Goal: Transaction & Acquisition: Purchase product/service

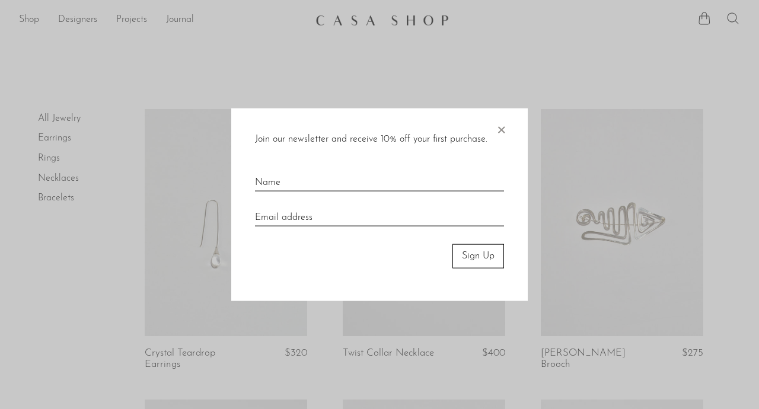
click at [497, 128] on span "×" at bounding box center [501, 128] width 12 height 38
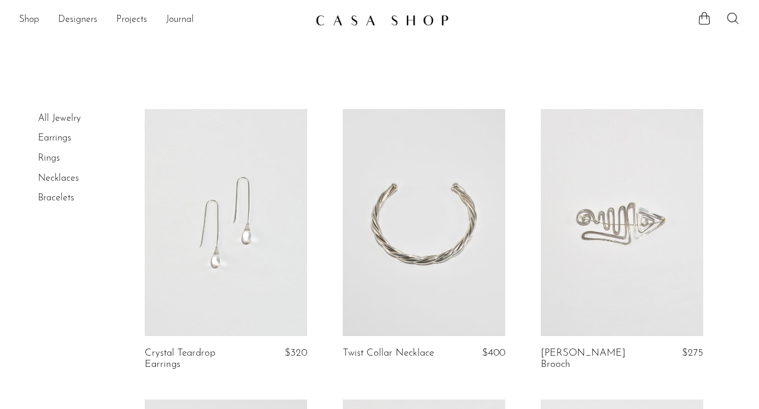
click at [66, 139] on link "Earrings" at bounding box center [54, 137] width 33 height 9
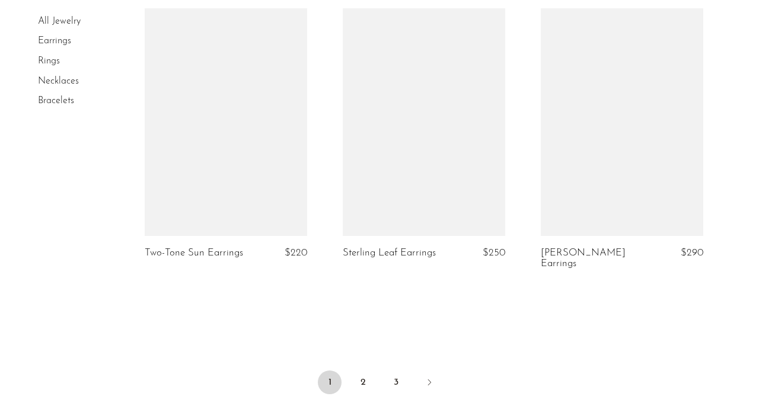
scroll to position [3373, 0]
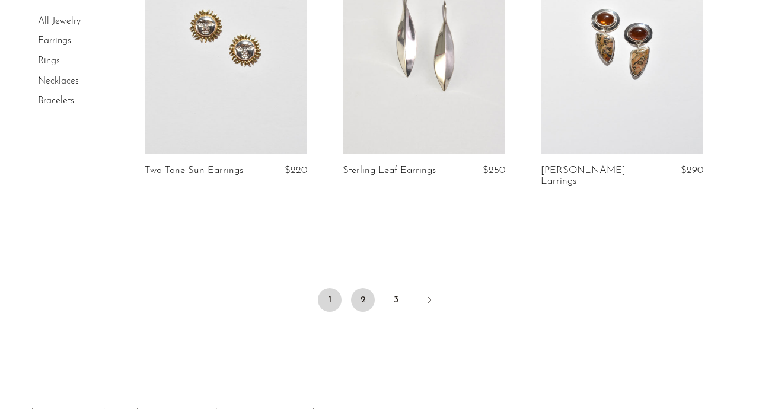
click at [358, 290] on link "2" at bounding box center [363, 300] width 24 height 24
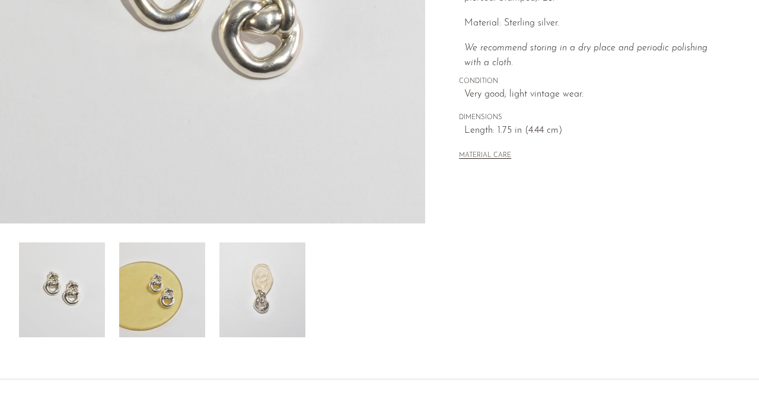
scroll to position [288, 0]
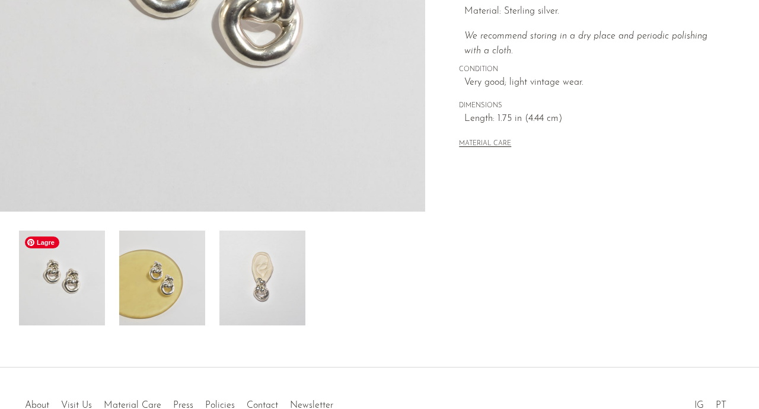
click at [75, 282] on img at bounding box center [62, 278] width 86 height 95
click at [141, 298] on img at bounding box center [162, 278] width 86 height 95
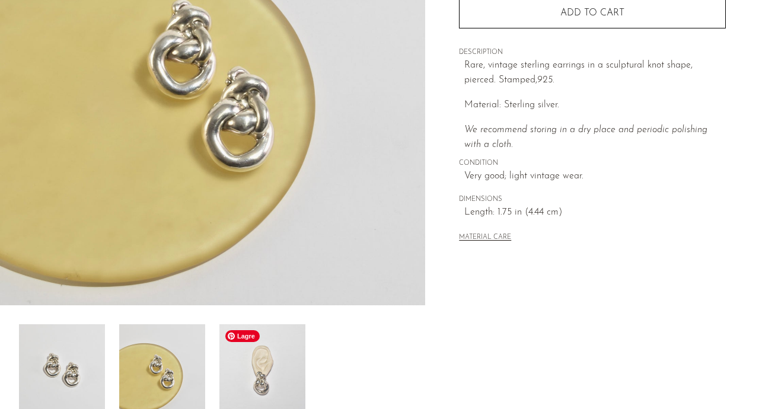
scroll to position [178, 0]
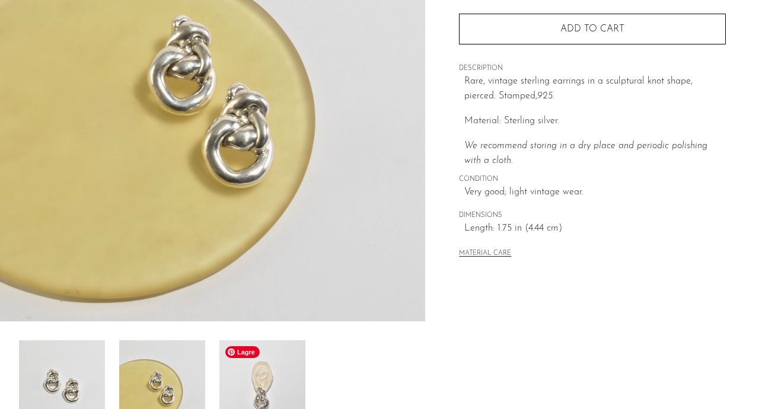
click at [258, 394] on img at bounding box center [263, 388] width 86 height 95
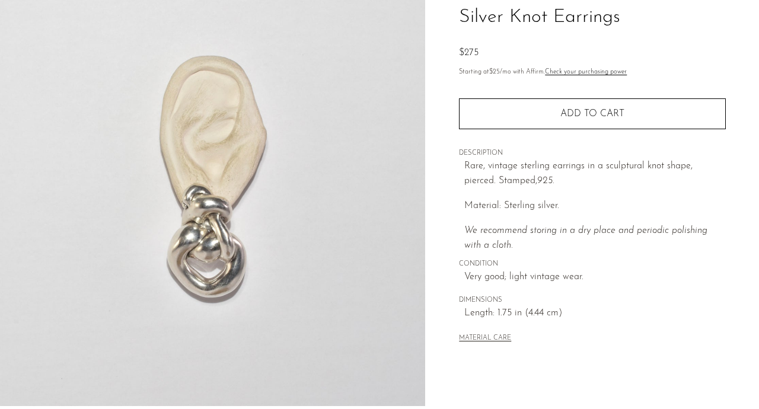
scroll to position [93, 0]
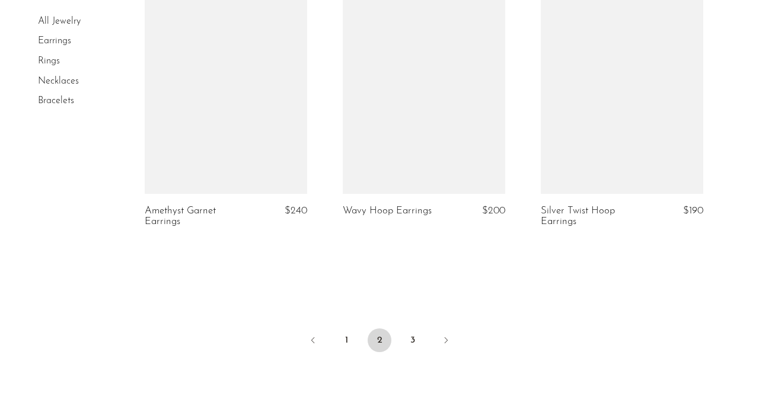
scroll to position [3332, 0]
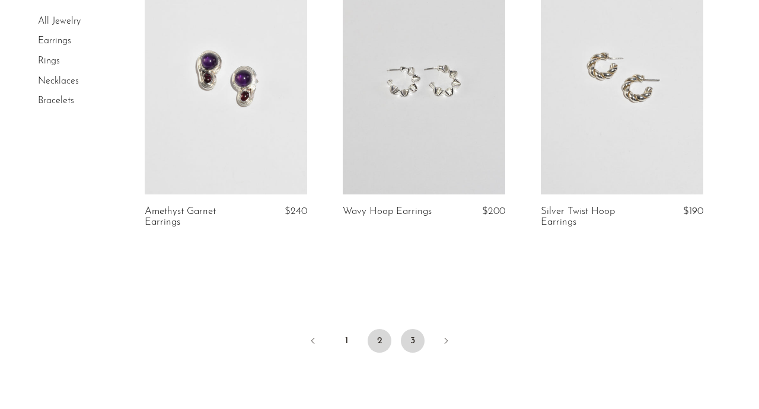
click at [415, 345] on link "3" at bounding box center [413, 341] width 24 height 24
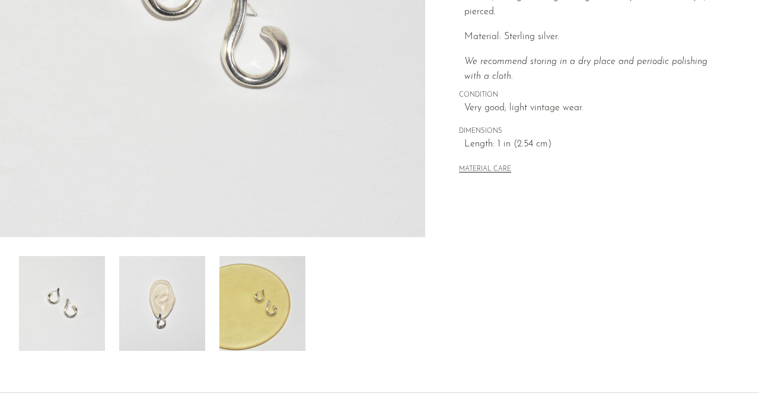
scroll to position [285, 0]
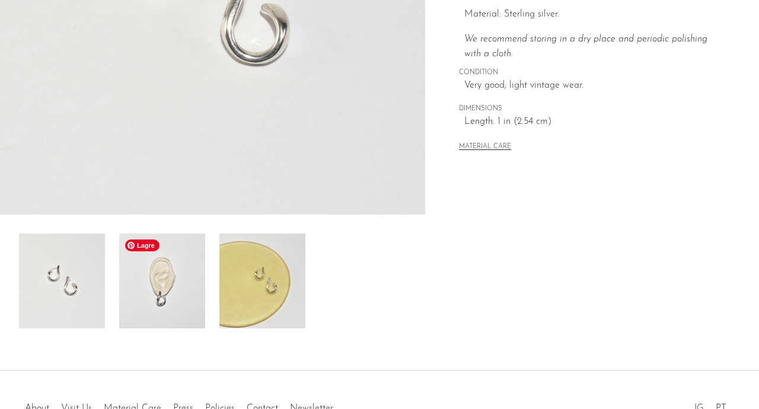
click at [157, 281] on img at bounding box center [162, 281] width 86 height 95
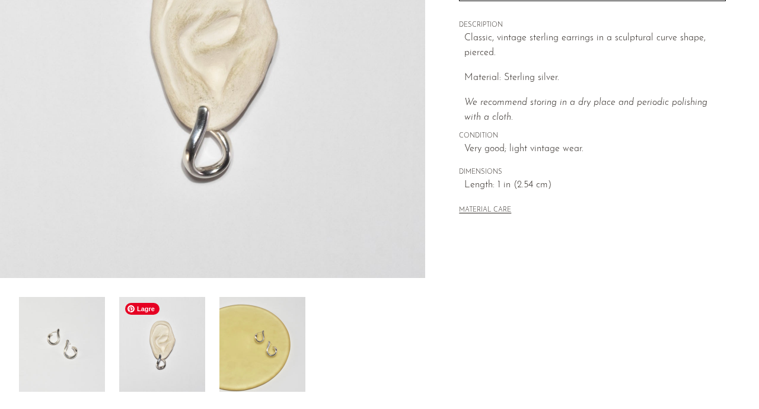
scroll to position [222, 0]
click at [98, 344] on img at bounding box center [62, 344] width 86 height 95
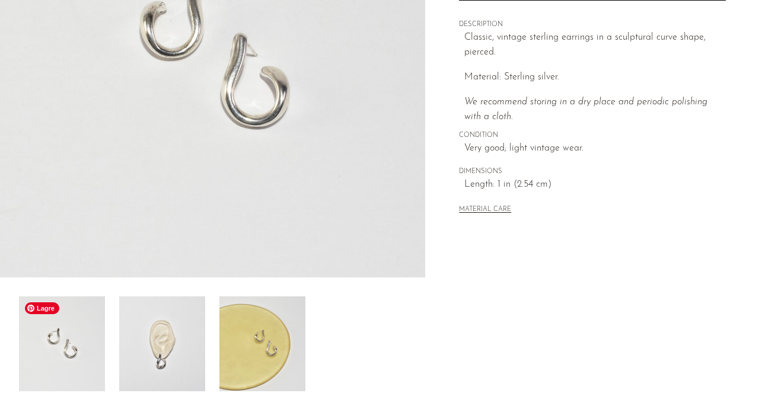
scroll to position [180, 0]
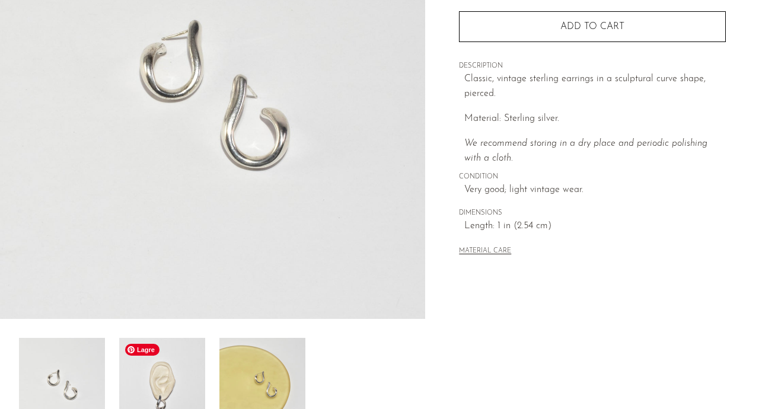
click at [147, 378] on img at bounding box center [162, 385] width 86 height 95
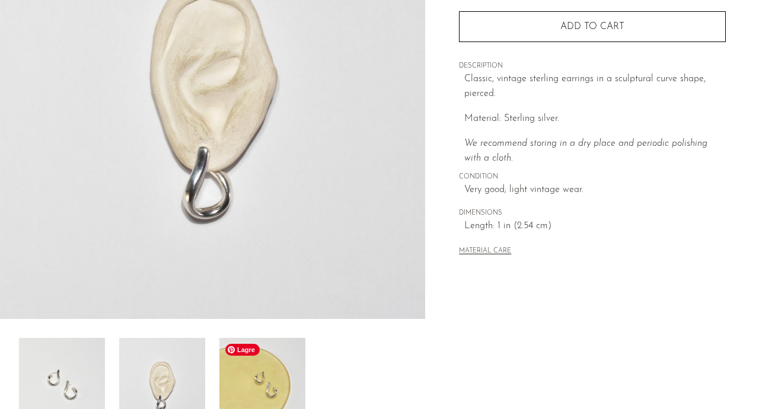
click at [239, 374] on img at bounding box center [263, 385] width 86 height 95
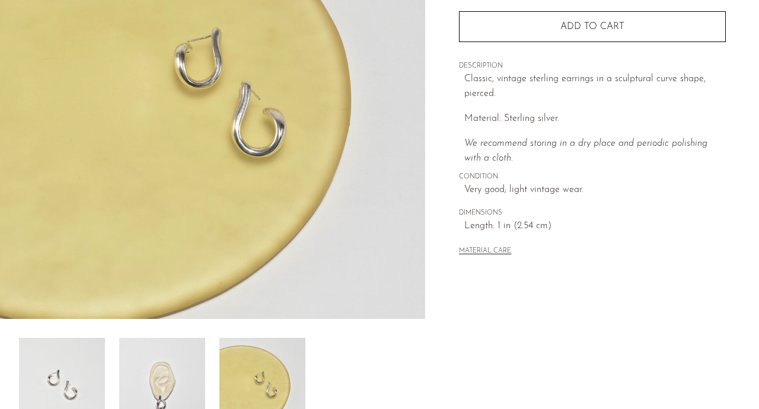
scroll to position [0, 0]
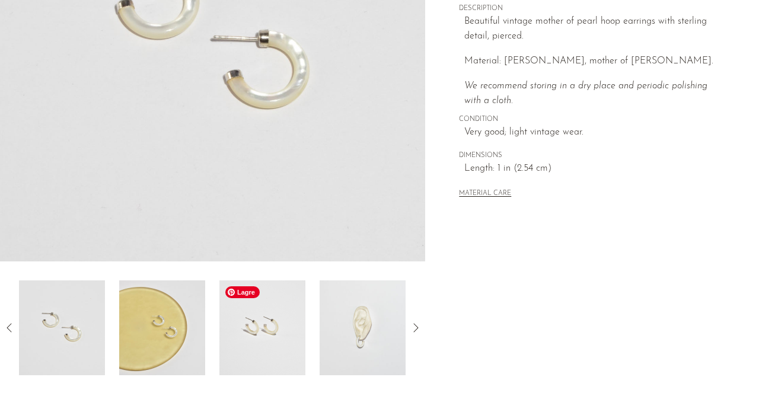
scroll to position [252, 0]
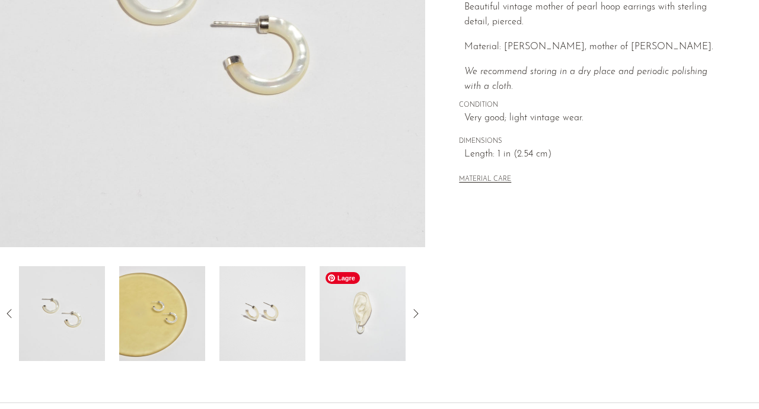
click at [377, 309] on img at bounding box center [363, 313] width 86 height 95
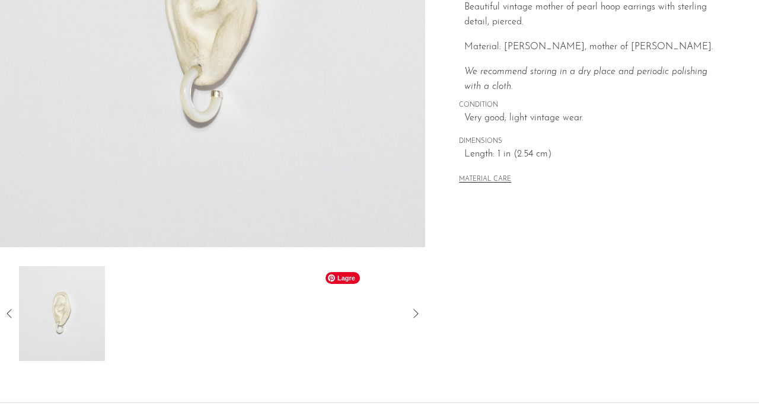
scroll to position [184, 0]
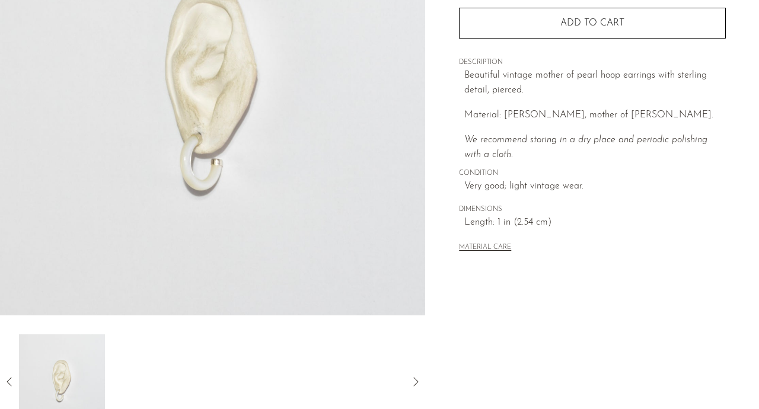
click at [415, 380] on icon at bounding box center [416, 382] width 14 height 14
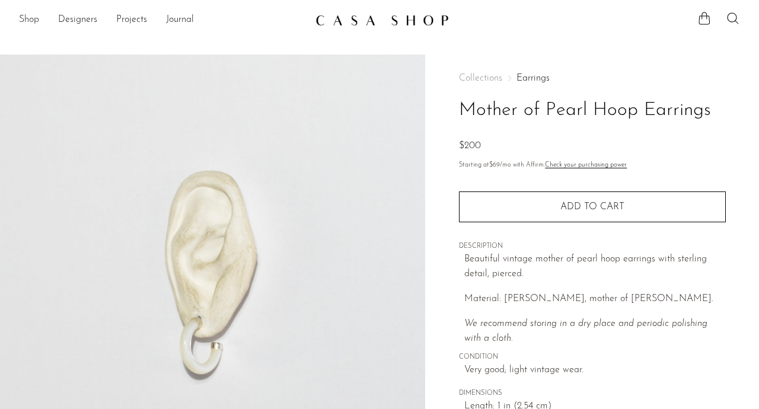
click at [28, 17] on link "Shop" at bounding box center [29, 19] width 20 height 15
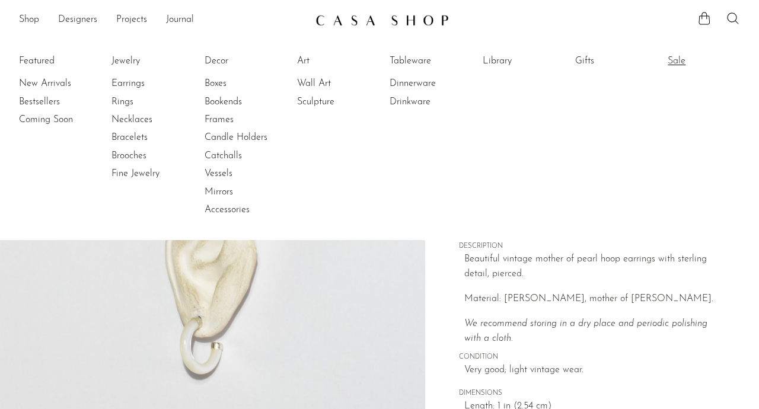
click at [675, 57] on link "Sale" at bounding box center [712, 61] width 89 height 13
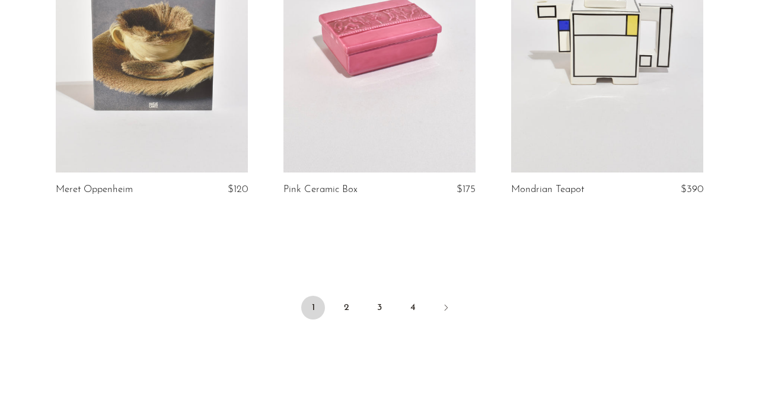
scroll to position [3890, 0]
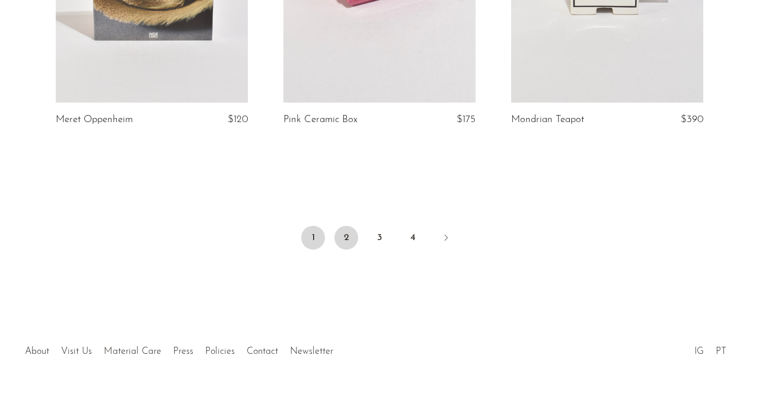
click at [345, 226] on link "2" at bounding box center [347, 238] width 24 height 24
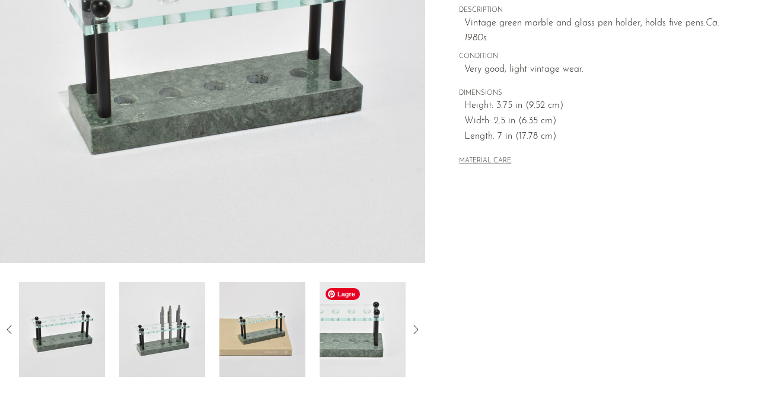
scroll to position [363, 0]
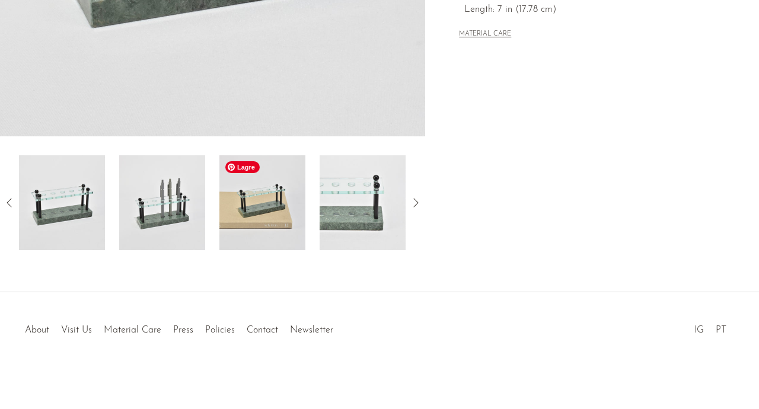
click at [268, 213] on img at bounding box center [263, 202] width 86 height 95
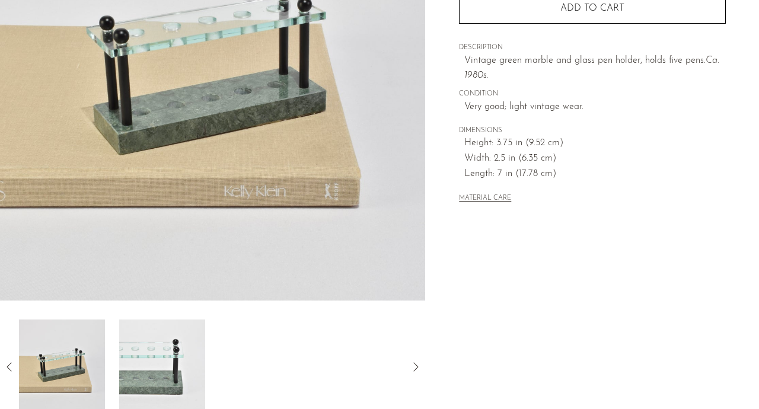
scroll to position [252, 0]
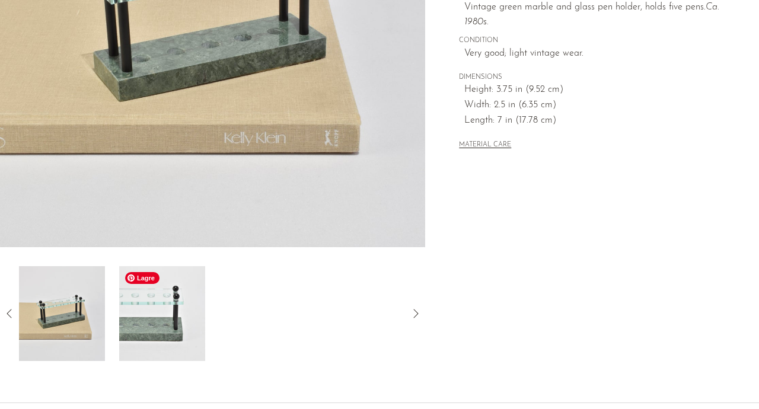
click at [166, 313] on img at bounding box center [162, 313] width 86 height 95
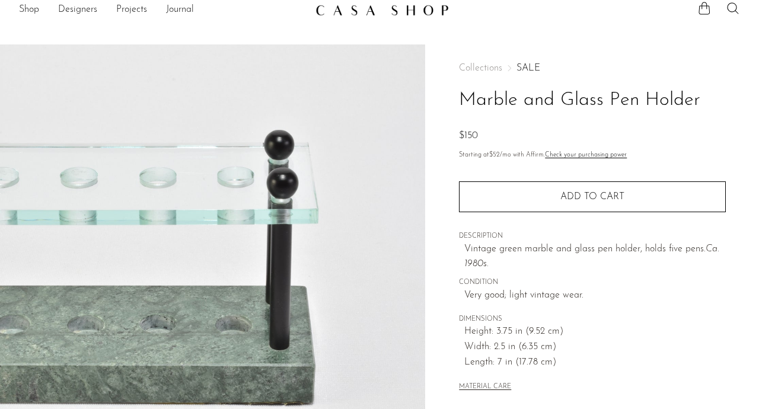
scroll to position [0, 0]
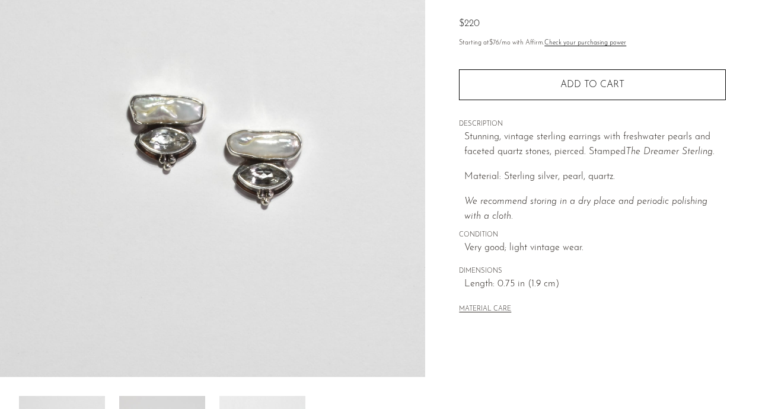
scroll to position [353, 0]
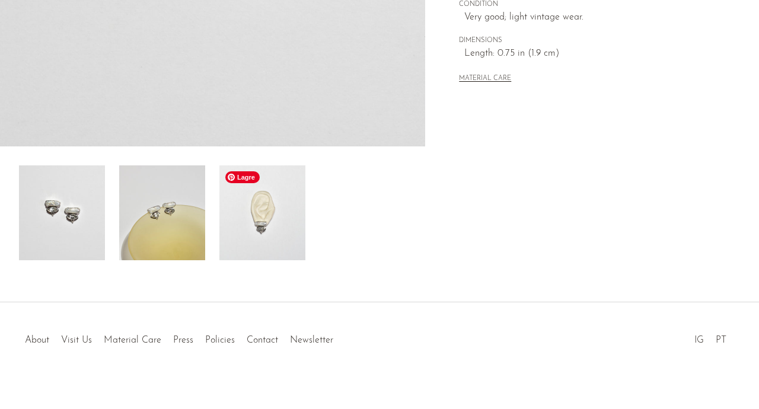
click at [282, 222] on img at bounding box center [263, 213] width 86 height 95
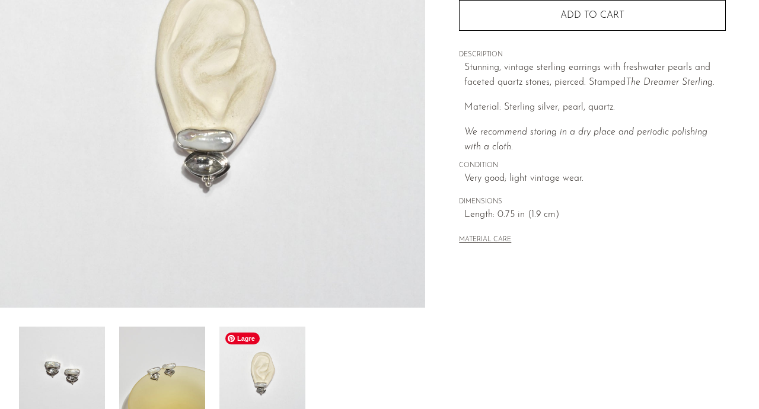
scroll to position [169, 0]
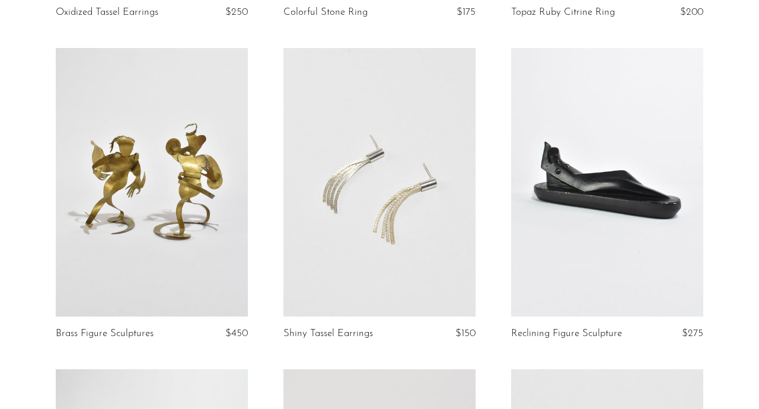
scroll to position [415, 0]
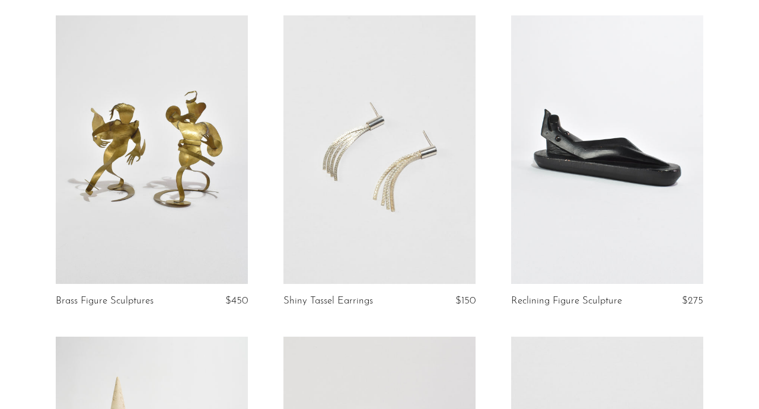
click at [372, 190] on link at bounding box center [380, 149] width 192 height 269
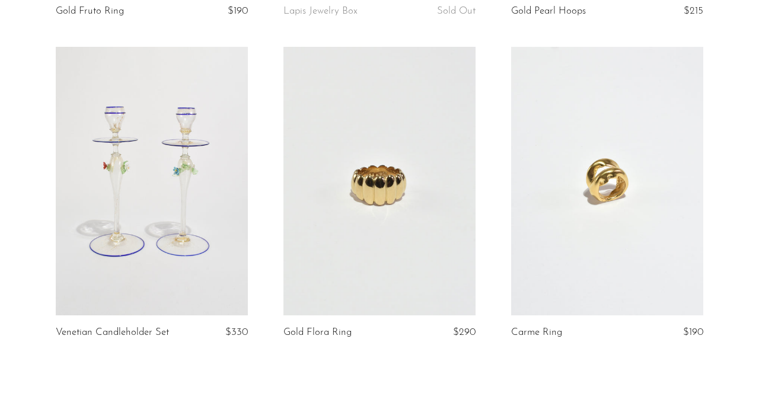
scroll to position [3742, 0]
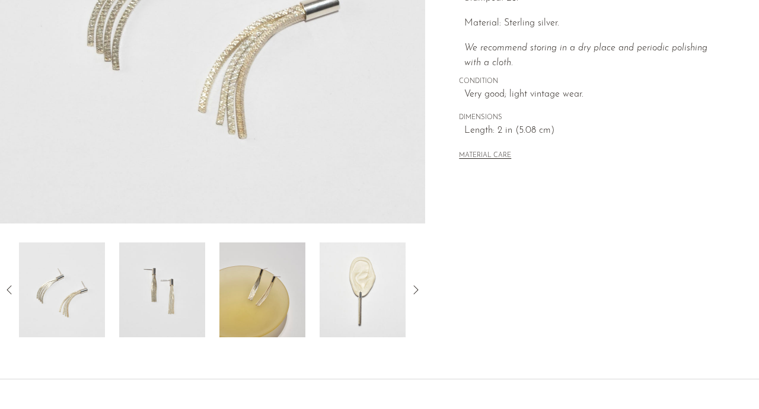
scroll to position [325, 0]
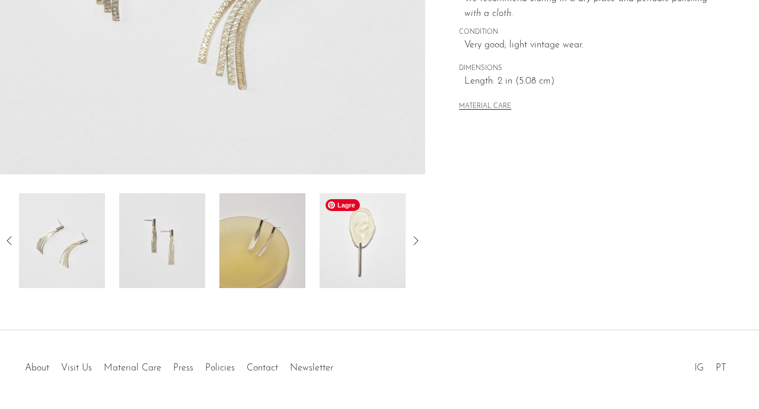
click at [376, 245] on img at bounding box center [363, 240] width 86 height 95
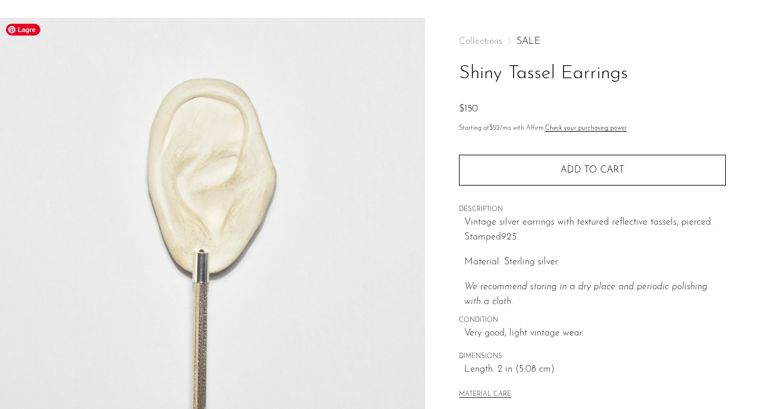
scroll to position [34, 0]
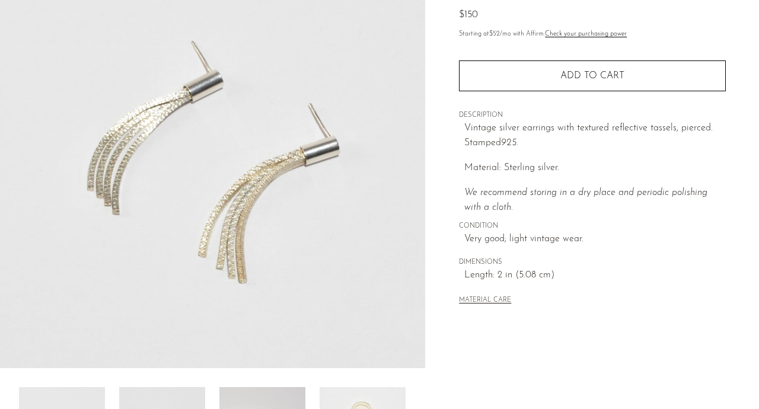
scroll to position [342, 0]
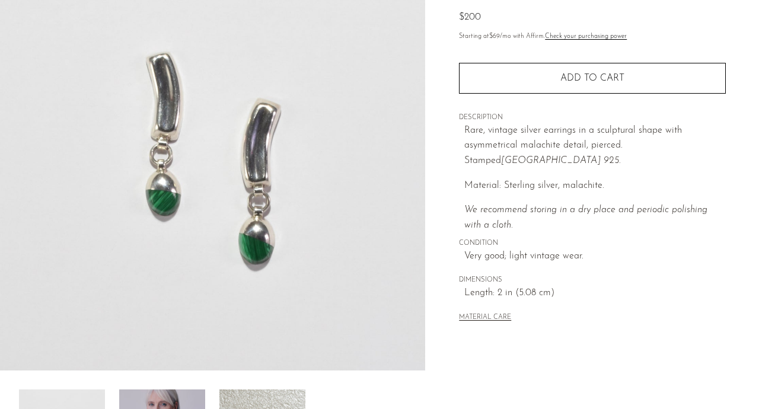
scroll to position [344, 0]
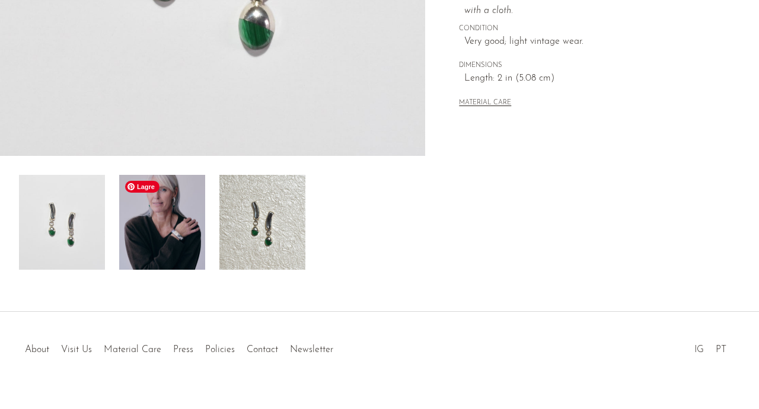
click at [201, 222] on img at bounding box center [162, 222] width 86 height 95
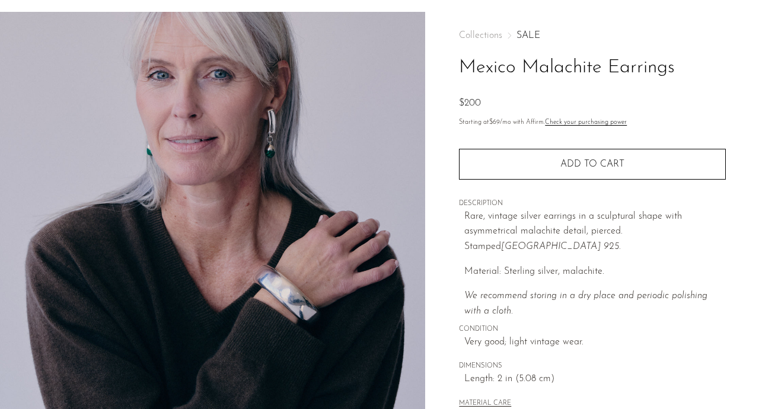
scroll to position [0, 0]
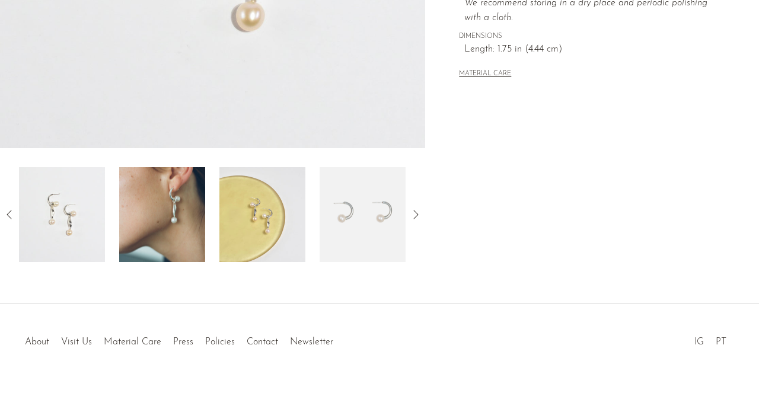
scroll to position [363, 0]
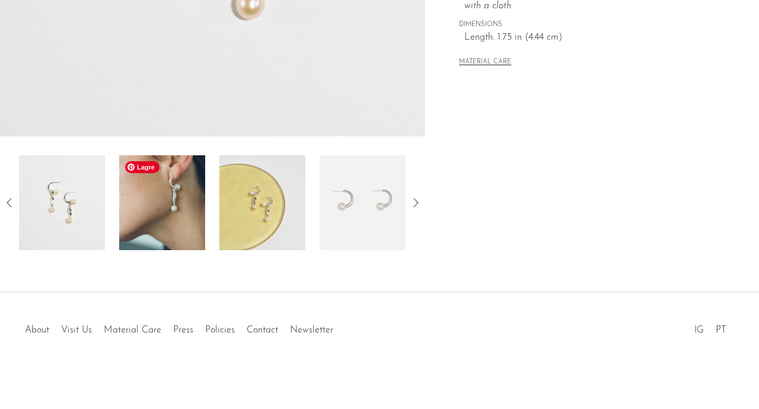
click at [163, 215] on img at bounding box center [162, 202] width 86 height 95
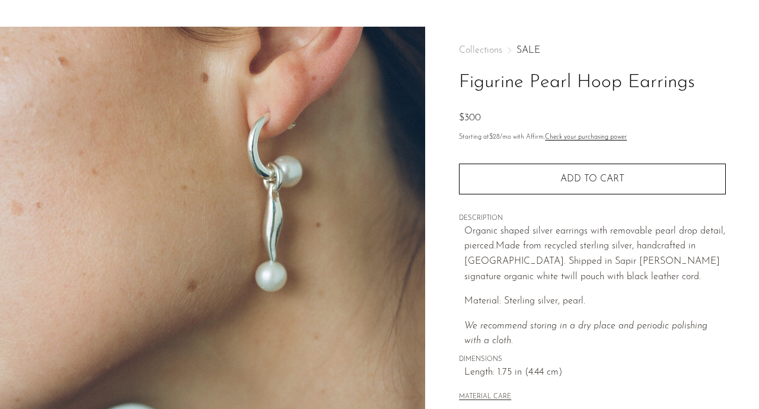
scroll to position [0, 0]
